Goal: Transaction & Acquisition: Purchase product/service

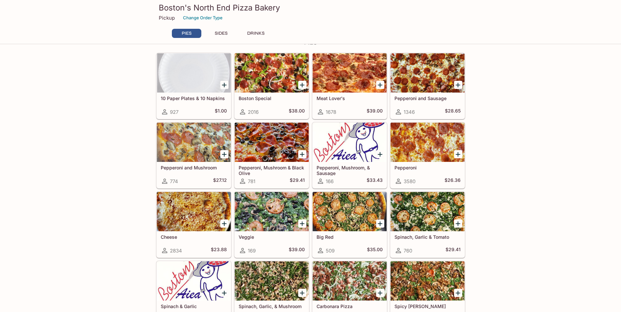
scroll to position [74, 0]
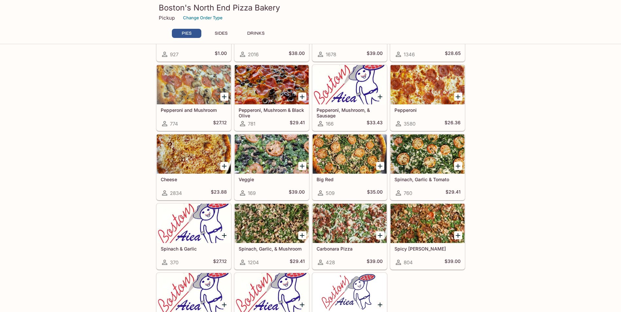
click at [455, 165] on icon "Add Spinach, Garlic & Tomato" at bounding box center [458, 166] width 8 height 8
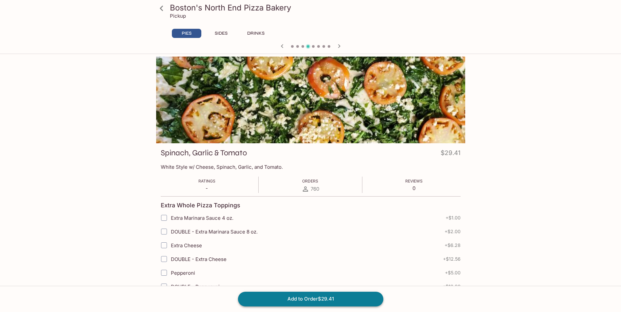
click at [307, 298] on button "Add to Order $29.41" at bounding box center [310, 299] width 145 height 14
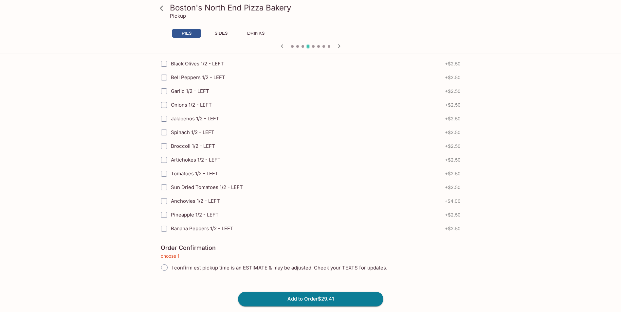
scroll to position [1425, 0]
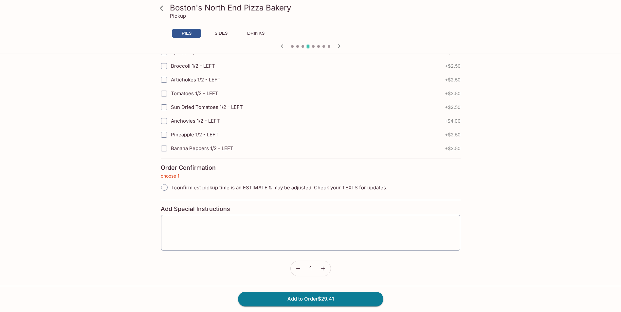
click at [163, 187] on input "I confirm est pickup time is an ESTIMATE & may be adjusted. Check your TEXTS fo…" at bounding box center [164, 188] width 14 height 14
radio input "true"
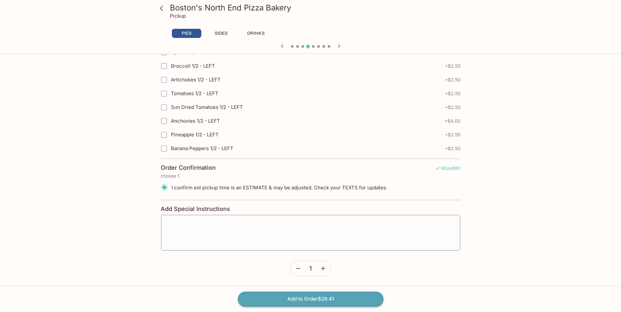
click at [282, 296] on button "Add to Order $29.41" at bounding box center [310, 299] width 145 height 14
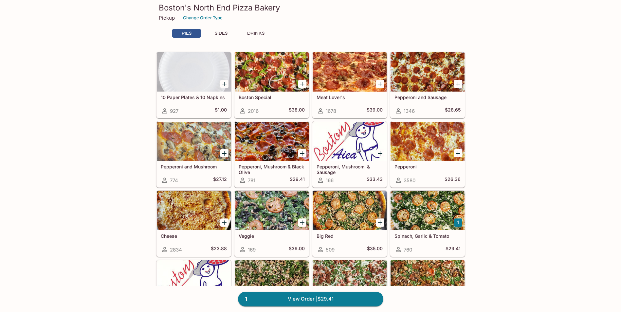
scroll to position [16, 0]
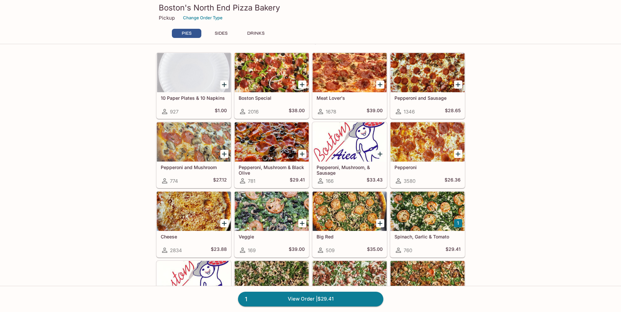
click at [460, 154] on icon "Add Pepperoni" at bounding box center [458, 154] width 8 height 8
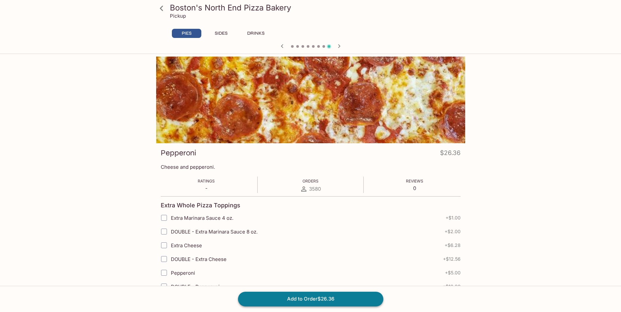
click at [304, 297] on button "Add to Order $26.36" at bounding box center [310, 299] width 145 height 14
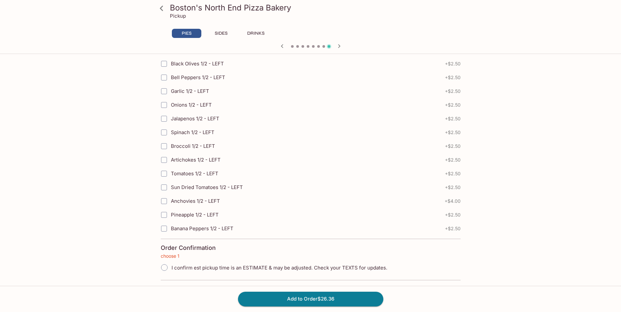
scroll to position [1425, 0]
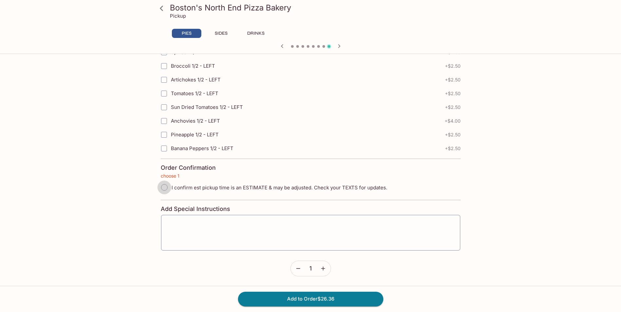
click at [161, 187] on input "I confirm est pickup time is an ESTIMATE & may be adjusted. Check your TEXTS fo…" at bounding box center [164, 188] width 14 height 14
radio input "true"
click at [325, 301] on button "Add to Order $26.36" at bounding box center [310, 299] width 145 height 14
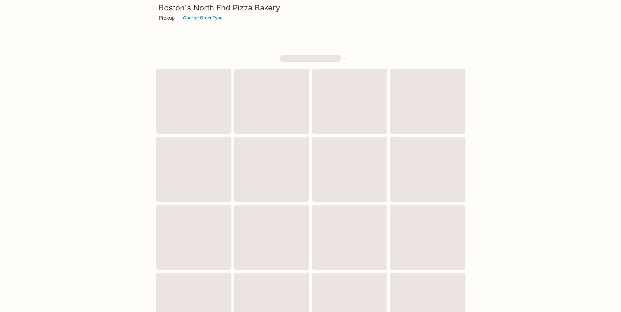
click at [86, 170] on div at bounding box center [310, 281] width 621 height 452
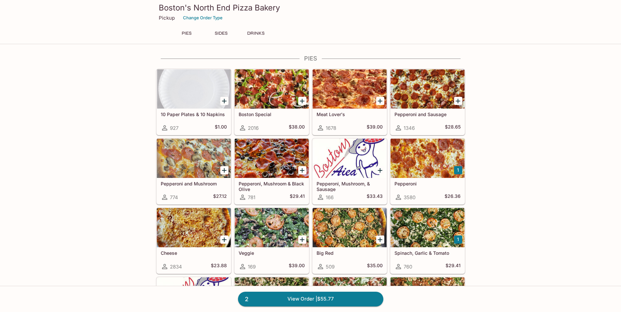
click at [265, 115] on h5 "Boston Special" at bounding box center [272, 115] width 66 height 6
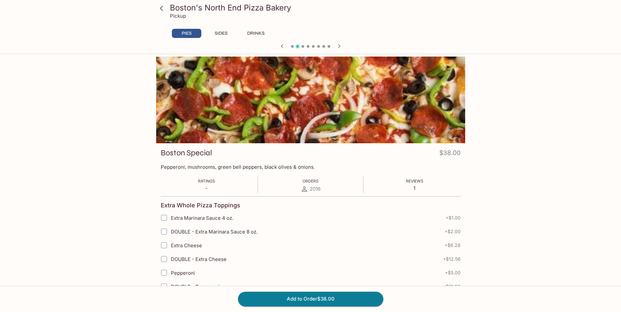
click at [76, 101] on div "Boston's North End Pizza Bakery Pickup PIES SIDES DRINKS 10 Paper Plates & 10 N…" at bounding box center [310, 213] width 621 height 312
click at [164, 8] on icon at bounding box center [161, 8] width 11 height 11
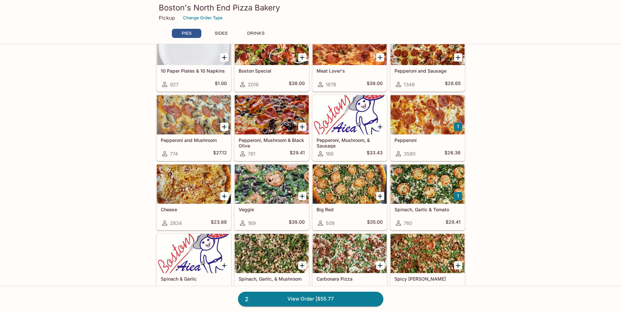
scroll to position [49, 0]
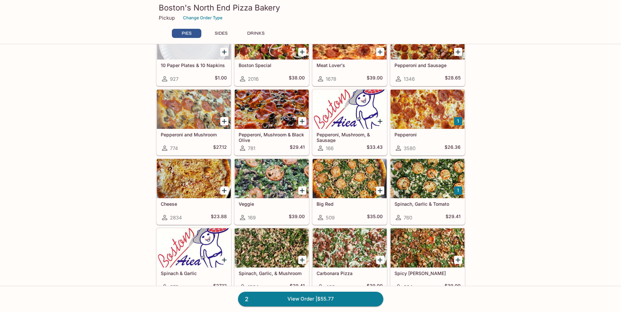
click at [243, 205] on h5 "Veggie" at bounding box center [272, 204] width 66 height 6
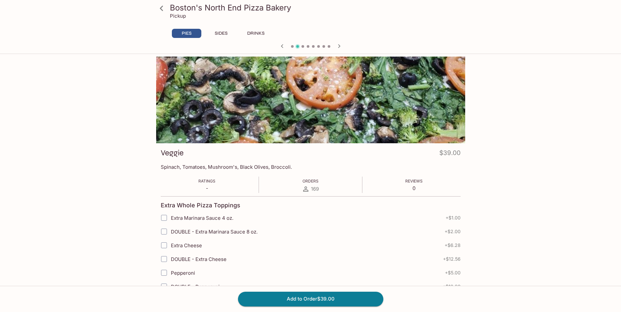
click at [164, 10] on icon at bounding box center [161, 8] width 11 height 11
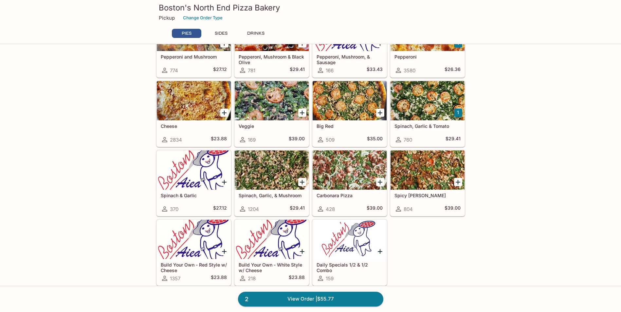
scroll to position [131, 0]
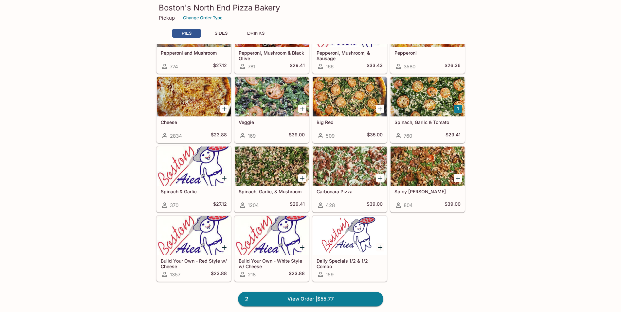
click at [327, 120] on h5 "Big Red" at bounding box center [349, 122] width 66 height 6
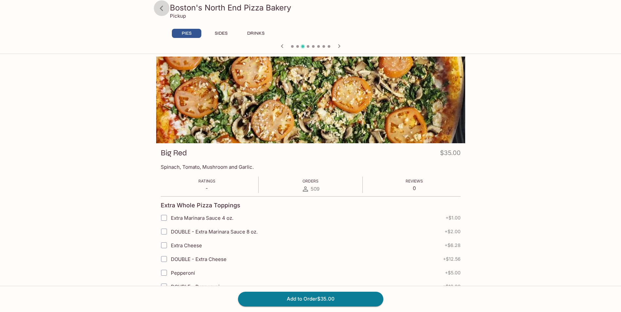
click at [163, 8] on icon at bounding box center [161, 8] width 11 height 11
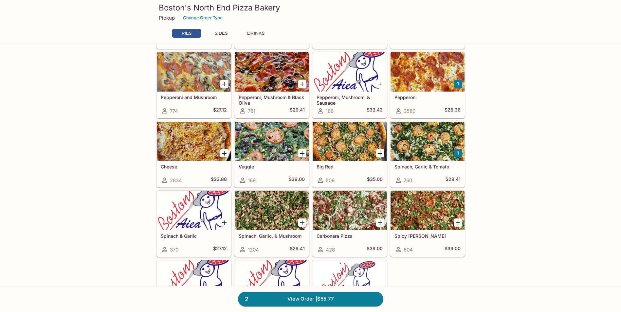
scroll to position [131, 0]
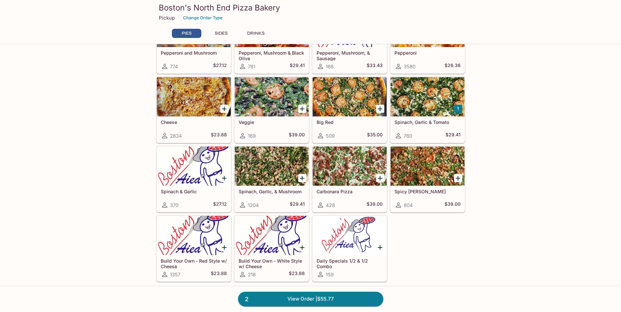
click at [413, 193] on h5 "Spicy [PERSON_NAME]" at bounding box center [427, 192] width 66 height 6
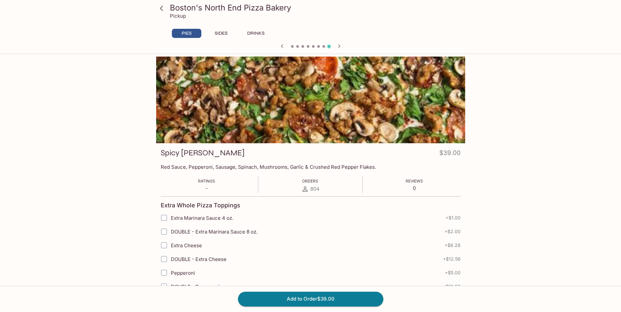
click at [161, 8] on icon at bounding box center [161, 8] width 3 height 5
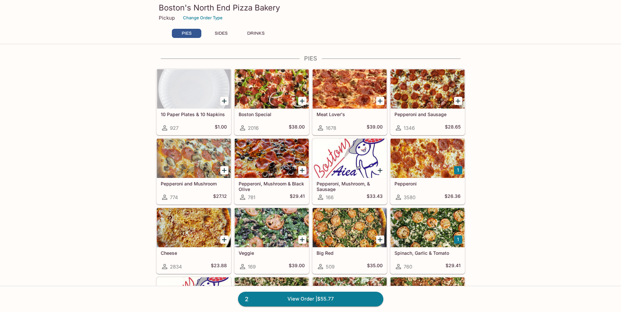
click at [459, 170] on button "1" at bounding box center [458, 170] width 8 height 8
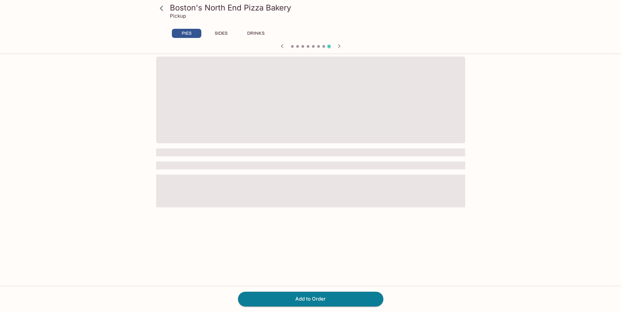
click at [161, 6] on icon at bounding box center [161, 8] width 11 height 11
